Goal: Register for event/course: Sign up to attend an event or enroll in a course

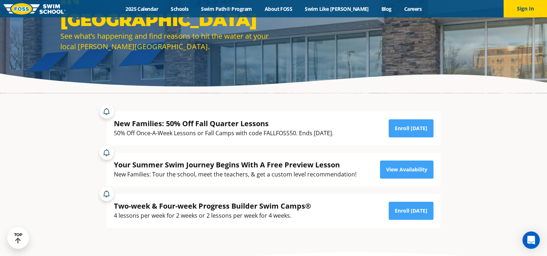
click at [269, 134] on div "50% Off Once-A-Week Lessons or Fall Camps with code FALLFOSS50. Ends September …" at bounding box center [223, 133] width 219 height 10
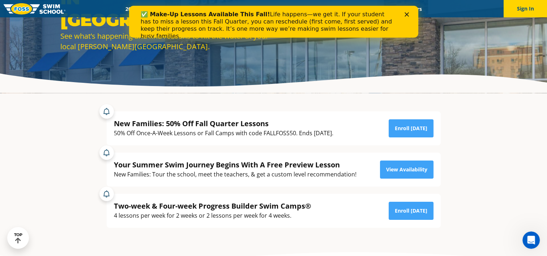
click at [254, 137] on div "50% Off Once-A-Week Lessons or Fall Camps with code FALLFOSS50. Ends September …" at bounding box center [223, 133] width 219 height 10
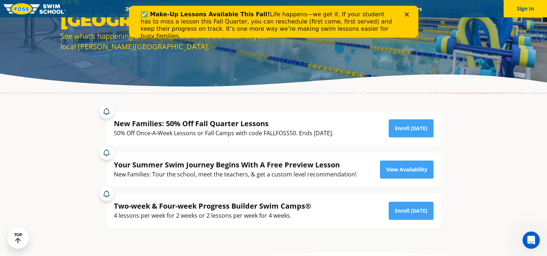
click at [155, 132] on div "50% Off Once-A-Week Lessons or Fall Camps with code FALLFOSS50. Ends September …" at bounding box center [223, 133] width 219 height 10
click at [322, 134] on div "50% Off Once-A-Week Lessons or Fall Camps with code FALLFOSS50. Ends September …" at bounding box center [223, 133] width 219 height 10
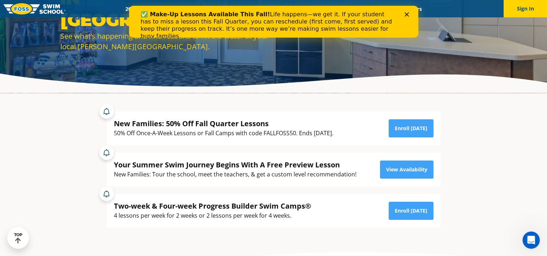
click at [257, 128] on div "50% Off Once-A-Week Lessons or Fall Camps with code FALLFOSS50. Ends September …" at bounding box center [223, 133] width 219 height 10
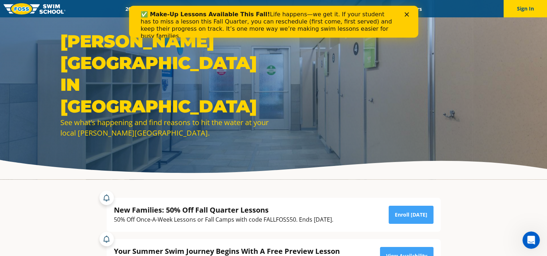
click at [408, 15] on icon "Close" at bounding box center [406, 14] width 4 height 4
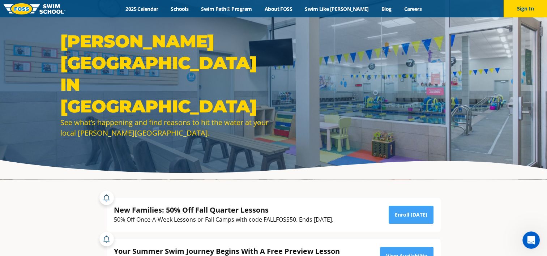
click at [160, 4] on div "Menu 2025 Calendar Schools Swim Path® Program About FOSS Swim Like Regan Blog C…" at bounding box center [273, 8] width 547 height 17
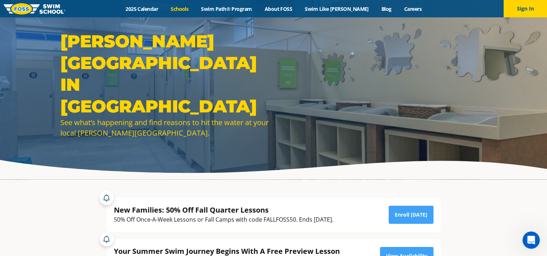
click at [194, 10] on link "Schools" at bounding box center [179, 8] width 30 height 7
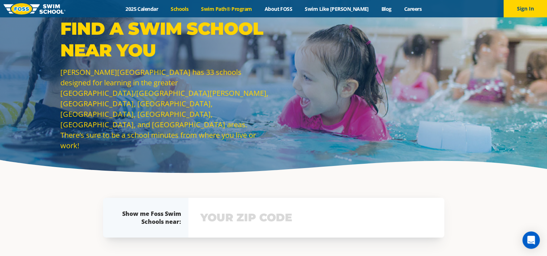
click at [237, 8] on link "Swim Path® Program" at bounding box center [226, 8] width 63 height 7
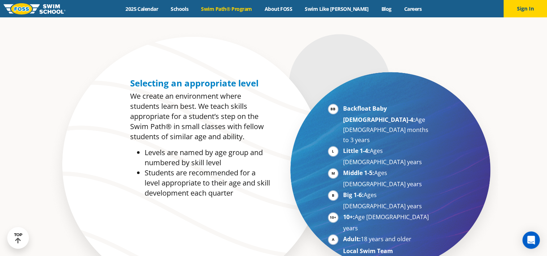
scroll to position [328, 0]
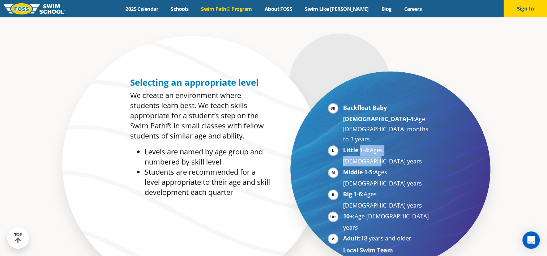
drag, startPoint x: 359, startPoint y: 128, endPoint x: 413, endPoint y: 134, distance: 54.5
click at [413, 145] on li "Little 1-4: Ages [DEMOGRAPHIC_DATA] years" at bounding box center [387, 155] width 89 height 21
drag, startPoint x: 413, startPoint y: 134, endPoint x: 400, endPoint y: 133, distance: 12.7
click at [400, 145] on li "Little 1-4: Ages [DEMOGRAPHIC_DATA] years" at bounding box center [387, 155] width 89 height 21
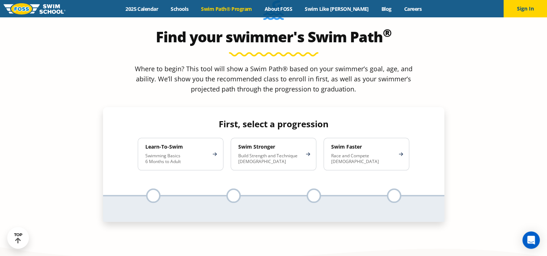
scroll to position [668, 0]
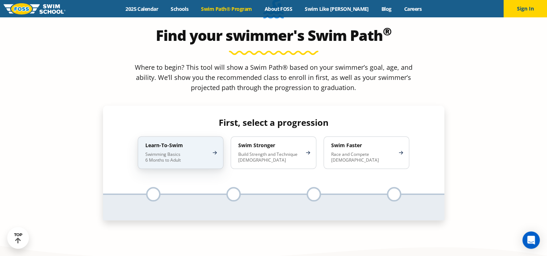
click at [185, 151] on p "Swimming Basics 6 Months to Adult" at bounding box center [176, 157] width 63 height 12
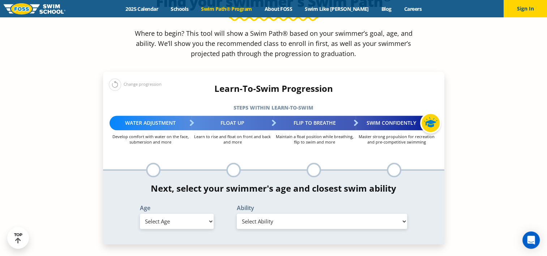
scroll to position [702, 0]
click at [188, 213] on select "Select Age [DEMOGRAPHIC_DATA] months - 1 year 1 year 2 years 3 years 4 years 5 …" at bounding box center [177, 220] width 74 height 15
select select "4-years"
click at [140, 213] on select "Select Age [DEMOGRAPHIC_DATA] months - 1 year 1 year 2 years 3 years 4 years 5 …" at bounding box center [177, 220] width 74 height 15
click at [265, 213] on select "Select Ability First in-water experience When in the water, reliant on a life j…" at bounding box center [322, 220] width 171 height 15
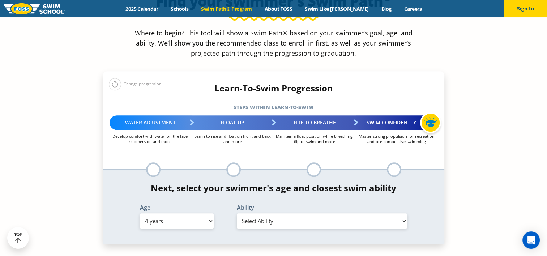
select select "4-years-when-in-the-water-reliant-on-a-life-jacket-or-floatation-device"
click at [237, 213] on select "Select Ability First in-water experience When in the water, reliant on a life j…" at bounding box center [322, 220] width 171 height 15
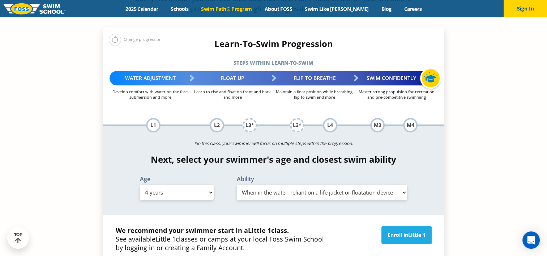
scroll to position [747, 0]
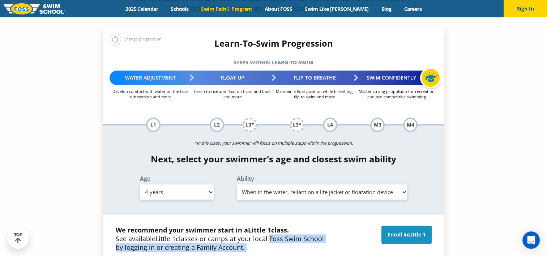
drag, startPoint x: 268, startPoint y: 183, endPoint x: 391, endPoint y: 176, distance: 123.1
click at [391, 226] on div "We recommend your swimmer start in a Little 1 class. See available Little 1 cla…" at bounding box center [273, 239] width 323 height 26
click at [391, 226] on link "Enroll in Little 1" at bounding box center [406, 235] width 50 height 18
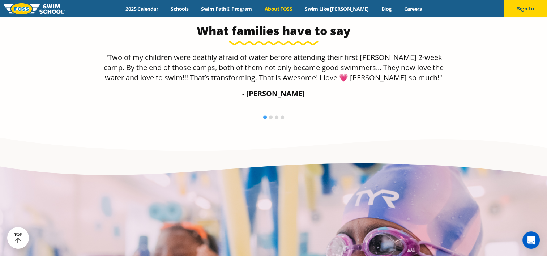
scroll to position [1230, 0]
